Goal: Task Accomplishment & Management: Complete application form

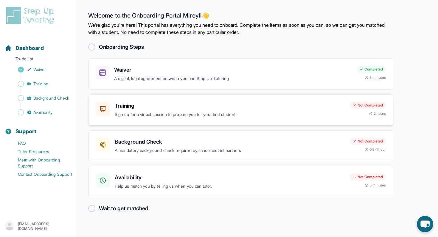
click at [134, 102] on h3 "Training" at bounding box center [230, 106] width 230 height 8
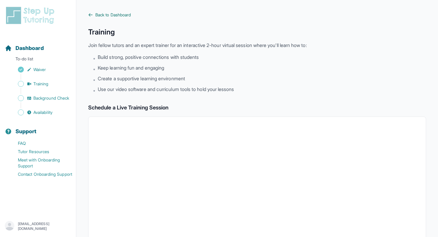
click at [98, 15] on span "Back to Dashboard" at bounding box center [112, 15] width 35 height 6
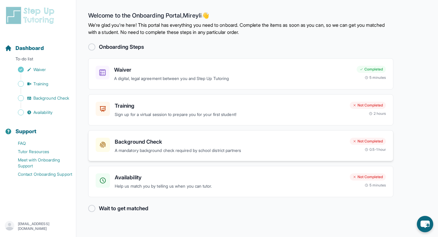
click at [147, 144] on h3 "Background Check" at bounding box center [230, 142] width 230 height 8
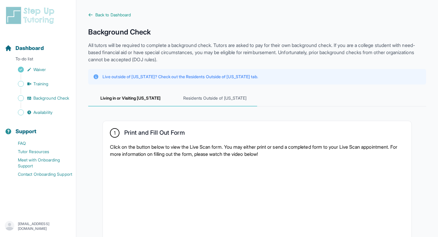
click at [194, 102] on span "Residents Outside of [US_STATE]" at bounding box center [215, 99] width 85 height 16
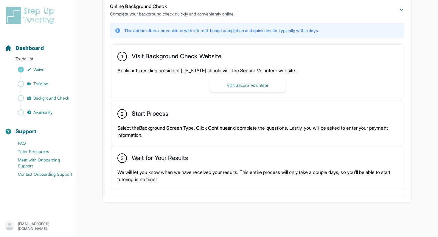
scroll to position [141, 0]
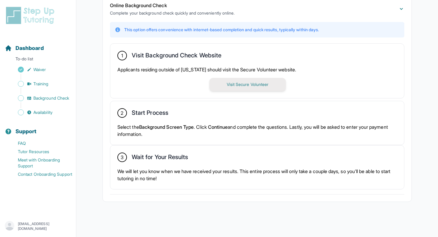
click at [214, 85] on button "Visit Secure Volunteer" at bounding box center [247, 84] width 76 height 13
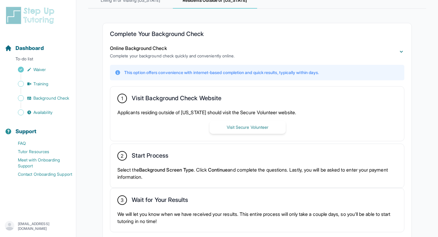
scroll to position [0, 0]
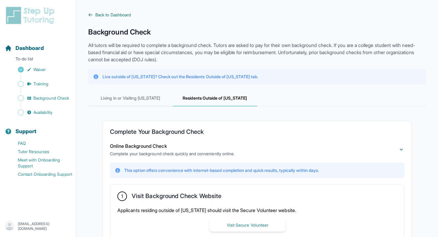
click at [107, 15] on span "Back to Dashboard" at bounding box center [112, 15] width 35 height 6
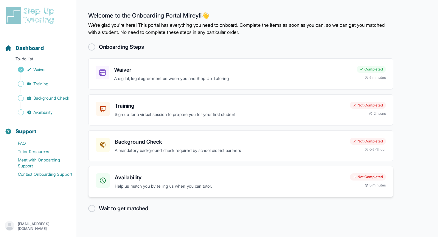
click at [140, 174] on h3 "Availability" at bounding box center [230, 178] width 230 height 8
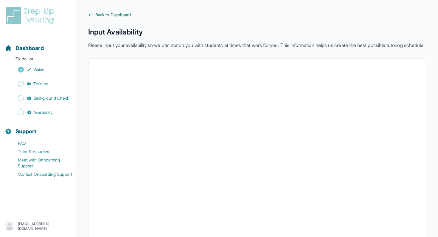
click at [120, 13] on span "Back to Dashboard" at bounding box center [112, 15] width 35 height 6
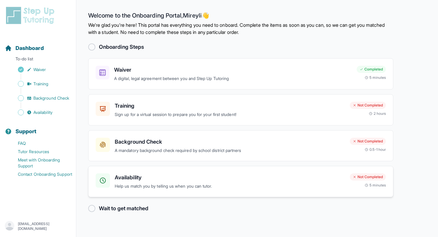
click at [128, 178] on h3 "Availability" at bounding box center [230, 178] width 230 height 8
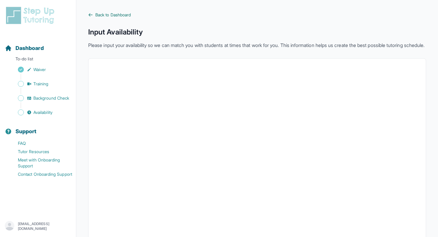
click at [110, 15] on span "Back to Dashboard" at bounding box center [112, 15] width 35 height 6
